Goal: Information Seeking & Learning: Find contact information

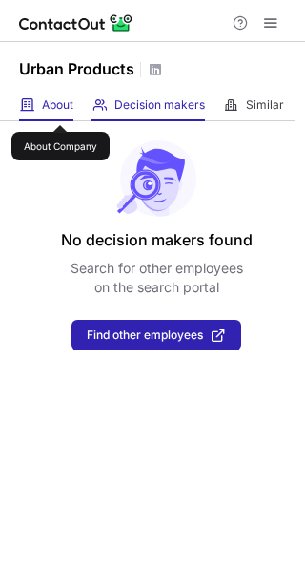
click at [66, 108] on span "About" at bounding box center [58, 104] width 32 height 15
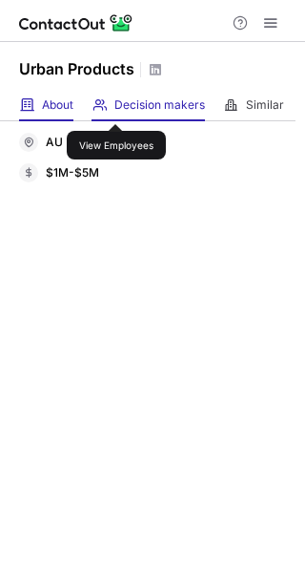
click at [123, 107] on span "Decision makers" at bounding box center [160, 104] width 91 height 15
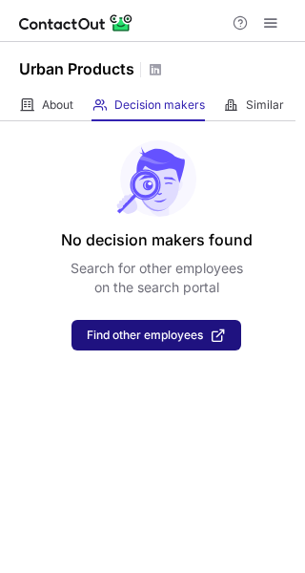
click at [144, 328] on span "Find other employees" at bounding box center [145, 334] width 116 height 13
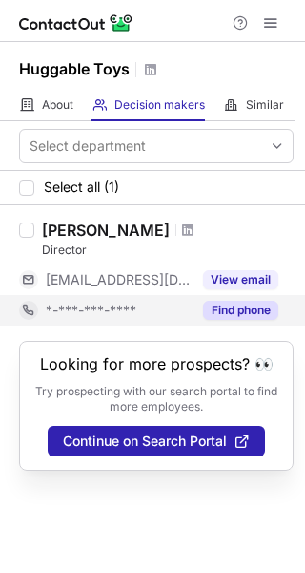
click at [246, 310] on button "Find phone" at bounding box center [240, 310] width 75 height 19
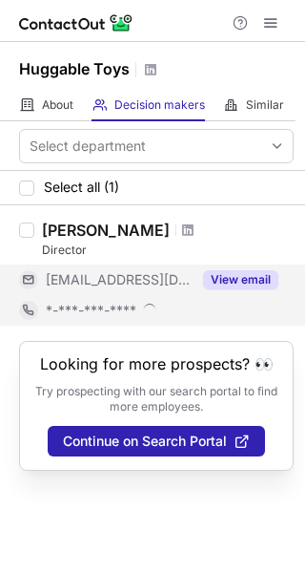
click at [254, 283] on button "View email" at bounding box center [240, 279] width 75 height 19
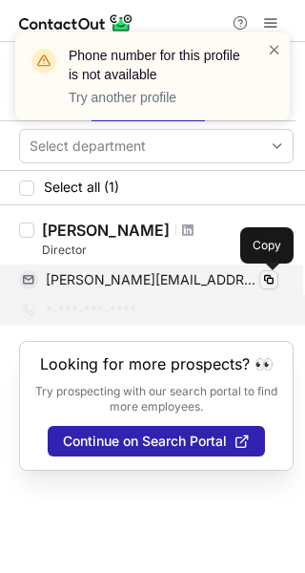
click at [273, 276] on span at bounding box center [269, 279] width 15 height 15
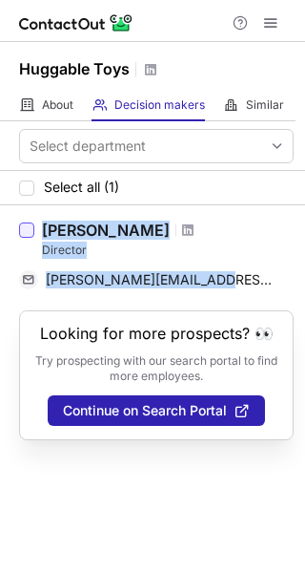
drag, startPoint x: 213, startPoint y: 272, endPoint x: 31, endPoint y: 234, distance: 186.3
click at [31, 234] on div "Russell Dique Director russell@huggable.com.au Copy" at bounding box center [152, 257] width 305 height 105
copy div "Russell Dique Director russell@huggable.com.au"
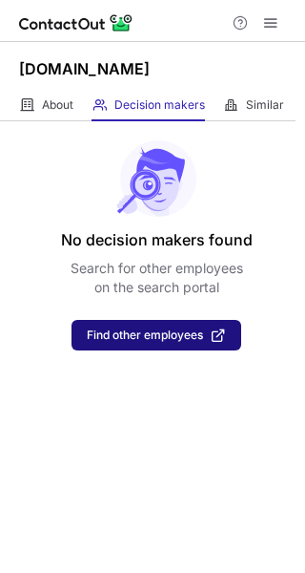
click at [178, 337] on span "Find other employees" at bounding box center [145, 334] width 116 height 13
click at [144, 343] on button "Find other employees" at bounding box center [157, 335] width 170 height 31
